Goal: Information Seeking & Learning: Learn about a topic

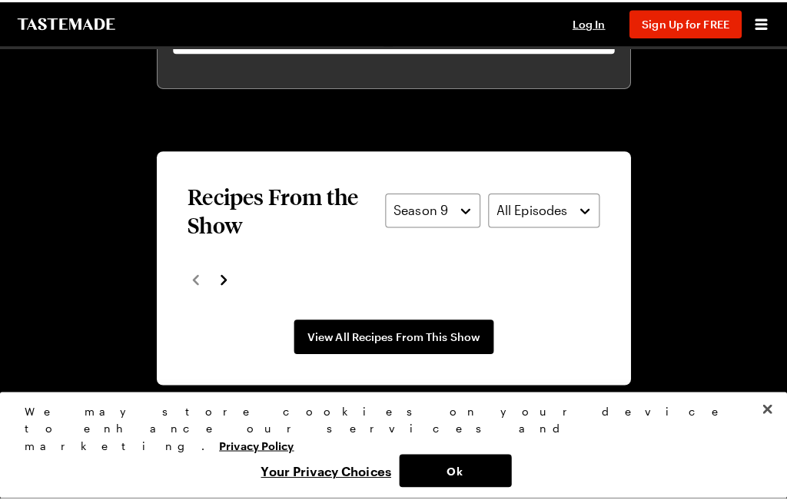
scroll to position [999, 0]
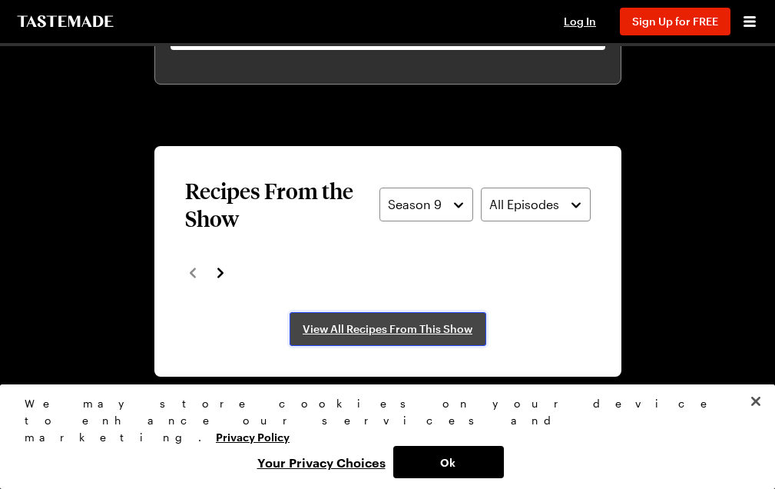
click at [427, 321] on span "View All Recipes From This Show" at bounding box center [388, 328] width 170 height 15
click at [400, 321] on span "View All Recipes From This Show" at bounding box center [388, 328] width 170 height 15
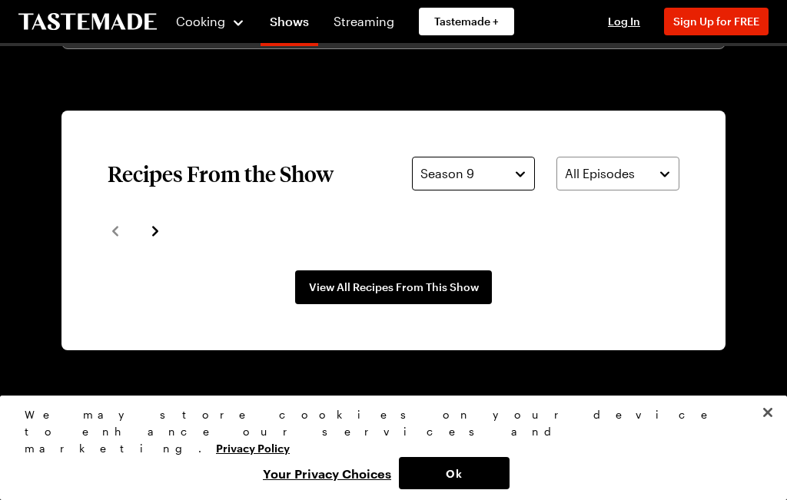
click at [512, 168] on button "Season 9" at bounding box center [473, 174] width 123 height 34
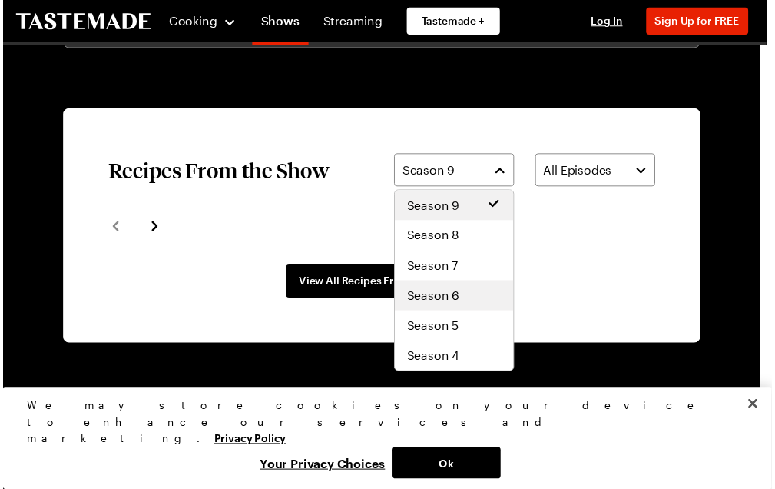
scroll to position [92, 0]
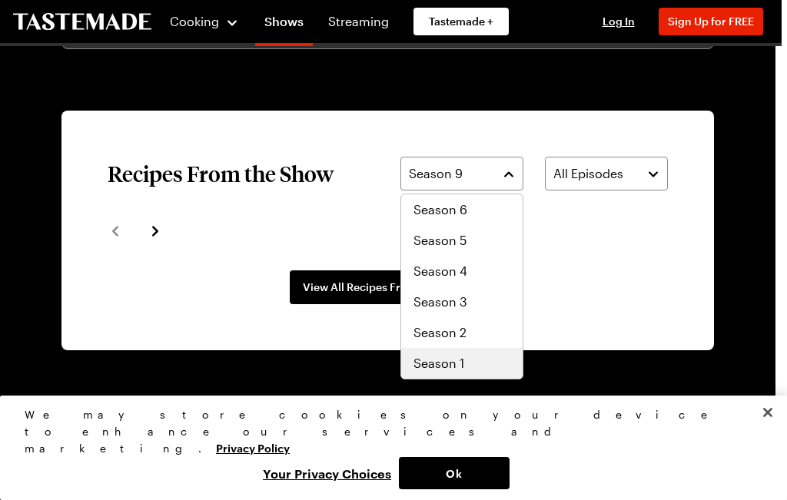
click at [460, 359] on span "Season 1" at bounding box center [438, 363] width 51 height 18
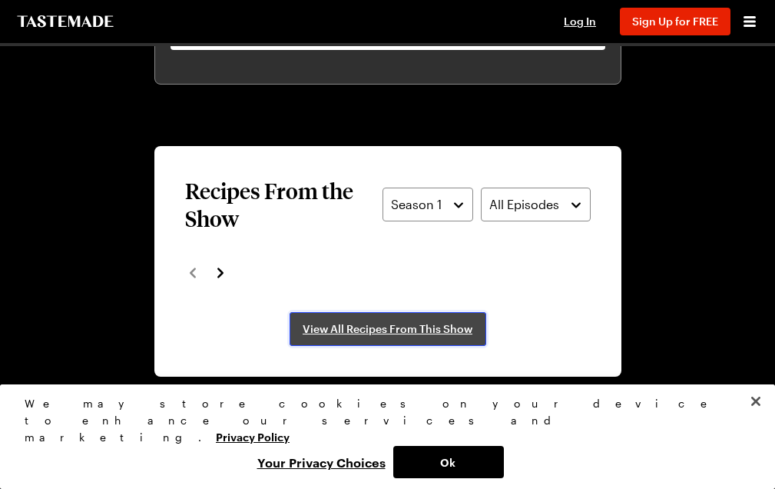
click at [451, 321] on span "View All Recipes From This Show" at bounding box center [388, 328] width 170 height 15
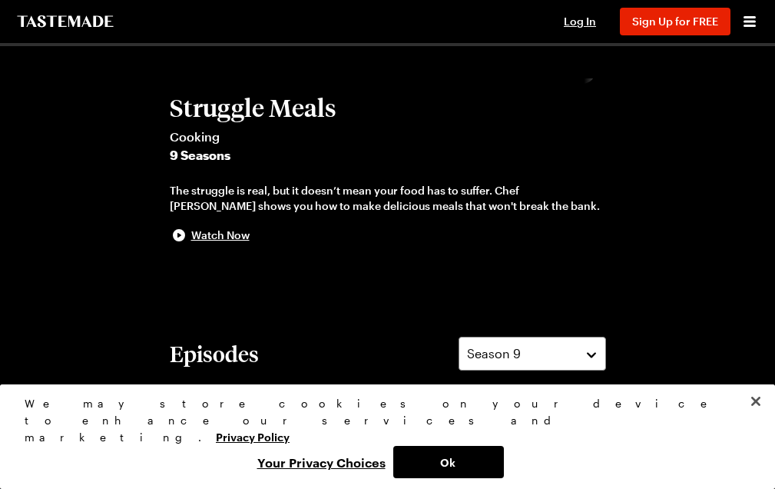
scroll to position [0, 0]
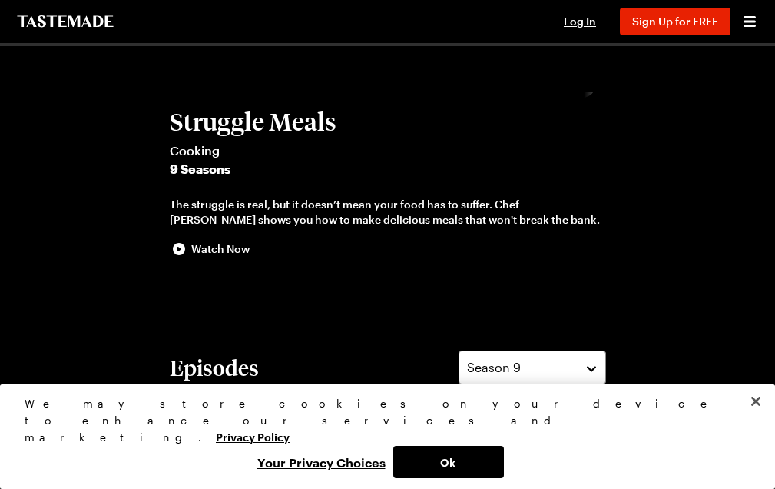
click at [0, 0] on link "Recipes" at bounding box center [0, 0] width 0 height 0
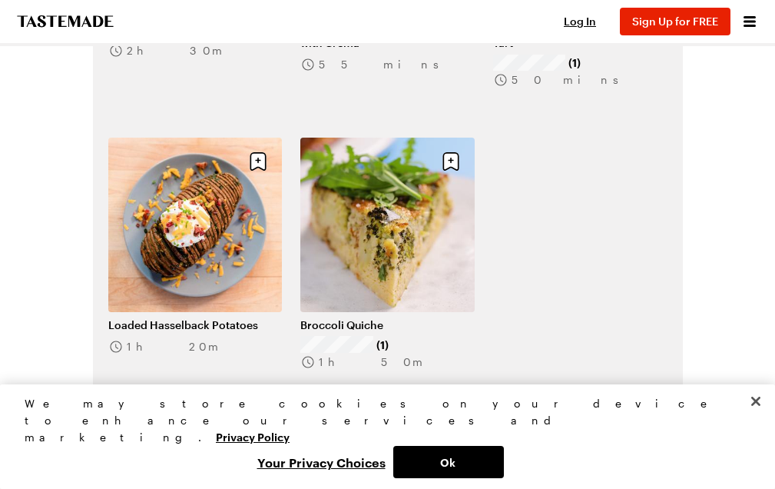
scroll to position [1306, 0]
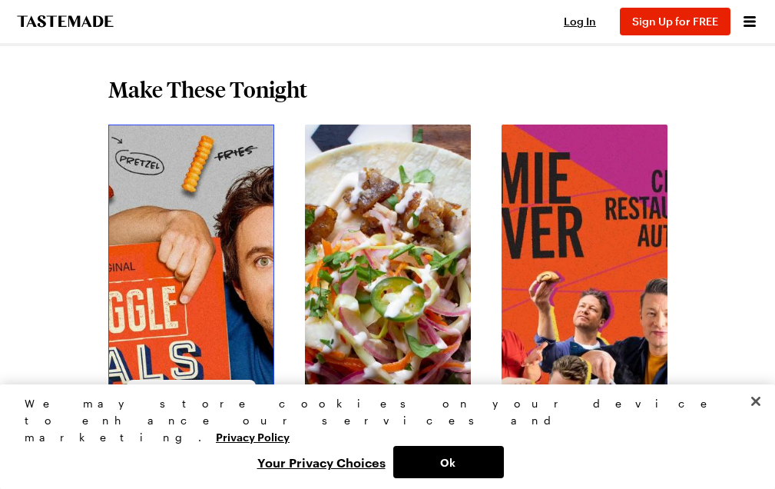
click at [161, 159] on link "View full content for Struggle Meals" at bounding box center [167, 142] width 118 height 33
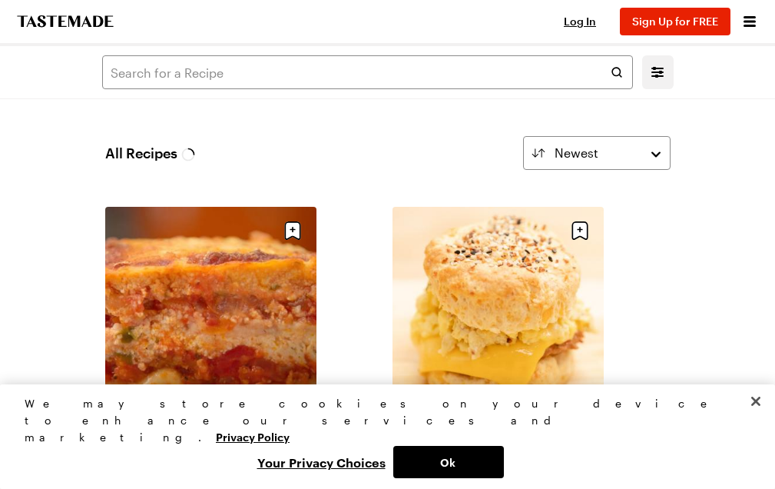
scroll to position [77, 0]
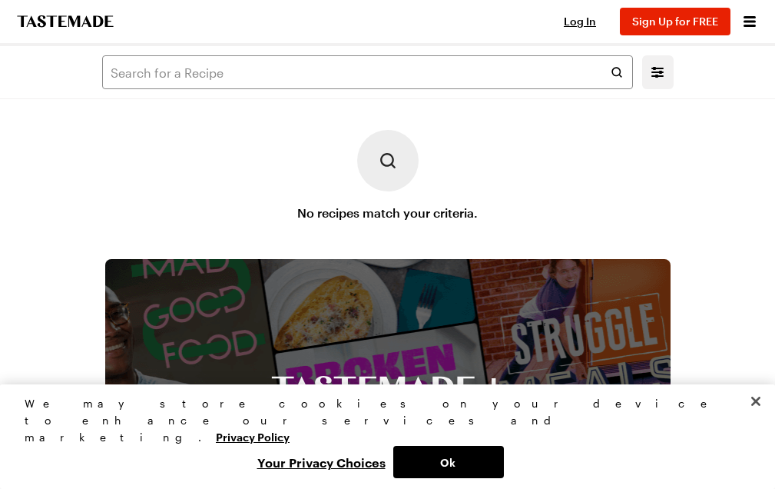
scroll to position [1306, 0]
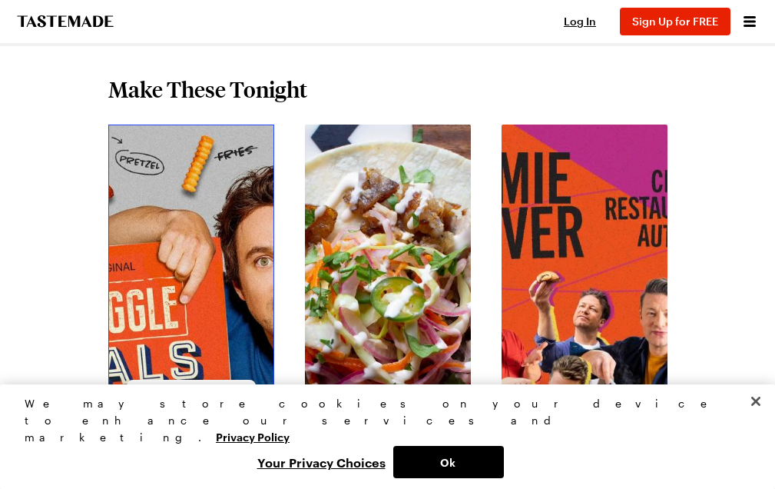
click at [136, 159] on link "View full content for Struggle Meals" at bounding box center [167, 142] width 118 height 33
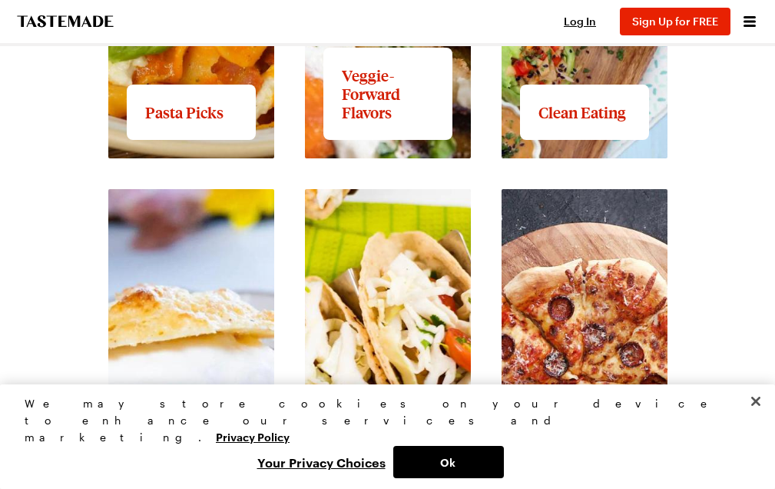
scroll to position [2074, 0]
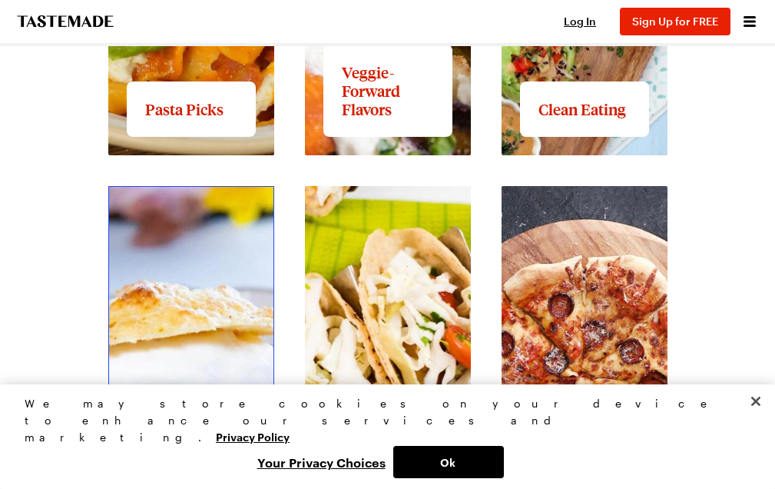
click at [121, 220] on link "View full content for Delectable Desserts" at bounding box center [167, 203] width 118 height 33
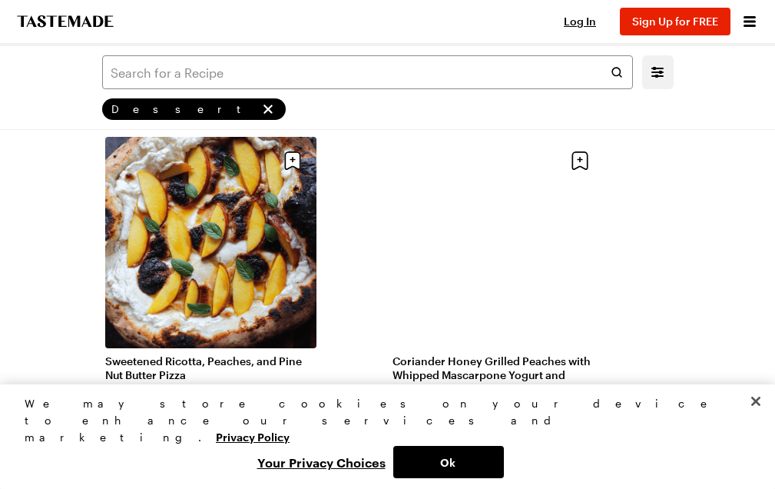
scroll to position [461, 0]
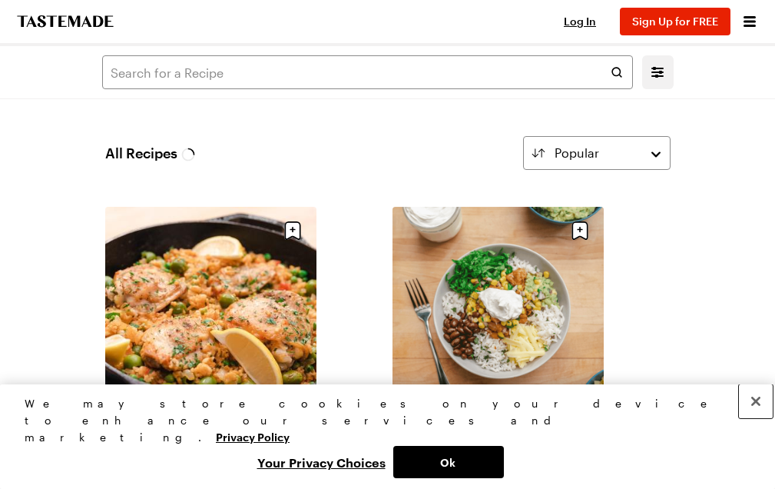
click at [756, 418] on button "Close" at bounding box center [756, 401] width 34 height 34
